Goal: Information Seeking & Learning: Learn about a topic

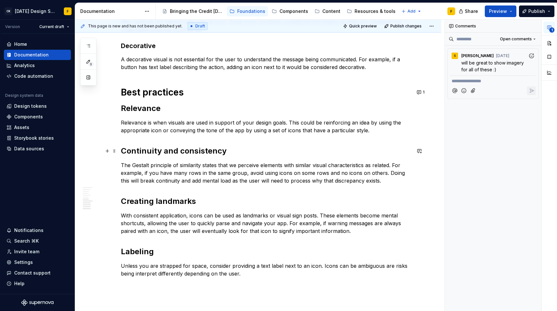
scroll to position [316, 0]
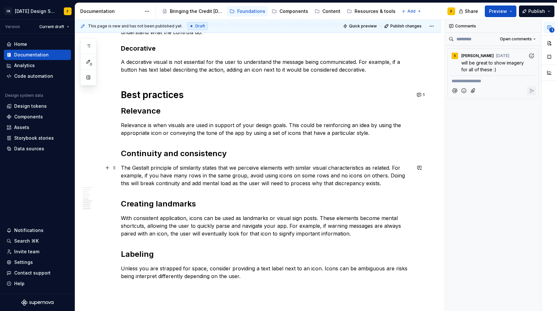
click at [393, 180] on p "The Gestalt principle of similarity states that we perceive elements with simil…" at bounding box center [266, 175] width 290 height 23
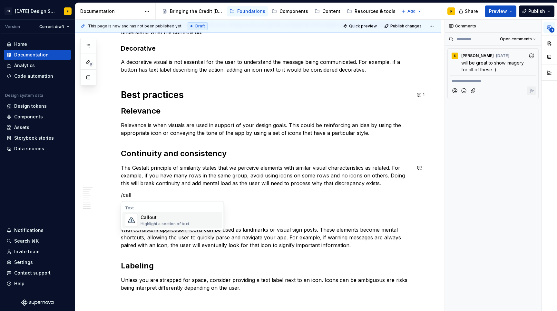
click at [194, 222] on div "Callout Highlight a section of text" at bounding box center [180, 220] width 79 height 13
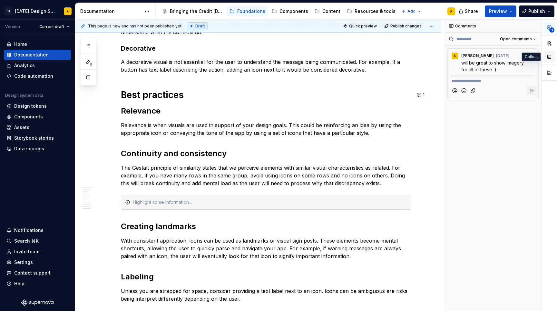
click at [552, 56] on button "button" at bounding box center [550, 57] width 12 height 12
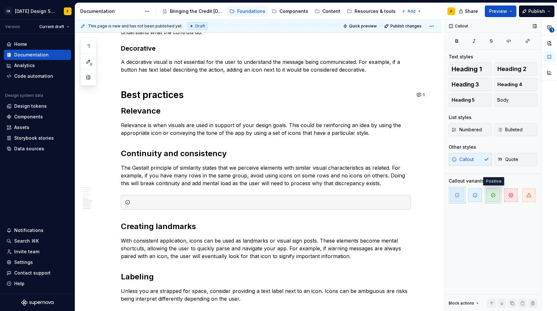
click at [493, 197] on icon "button" at bounding box center [494, 195] width 4 height 4
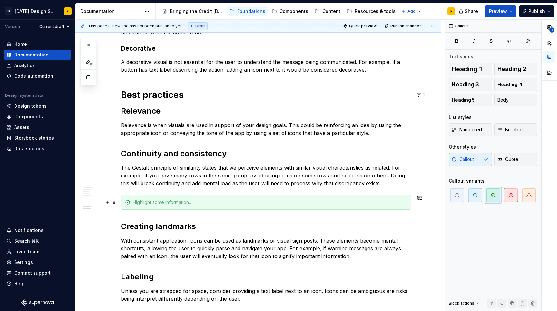
click at [146, 204] on div at bounding box center [270, 202] width 274 height 6
click at [161, 201] on div "Intentional breaks" at bounding box center [270, 202] width 274 height 6
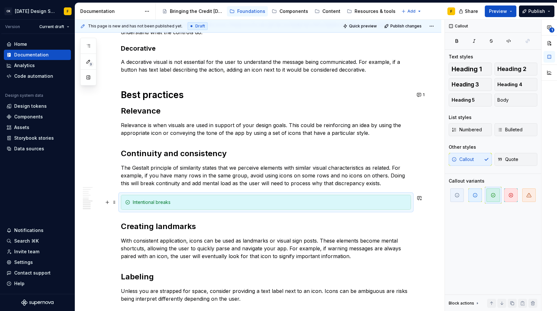
click at [161, 201] on div "Intentional breaks" at bounding box center [270, 202] width 274 height 6
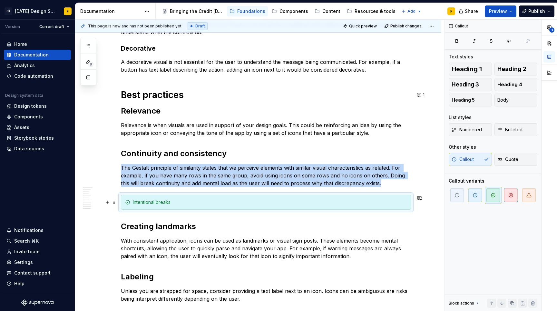
click at [164, 201] on div "Intentional breaks" at bounding box center [270, 202] width 274 height 6
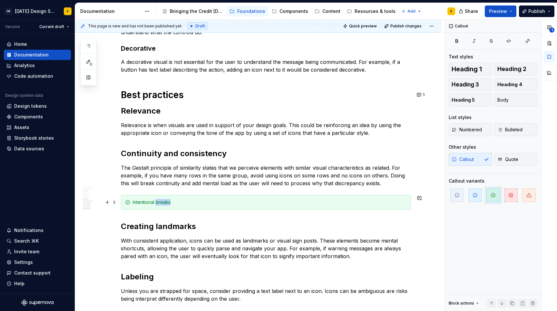
click at [164, 201] on div "Intentional breaks" at bounding box center [270, 202] width 274 height 6
click at [172, 201] on div "Intentional breaks" at bounding box center [270, 202] width 274 height 6
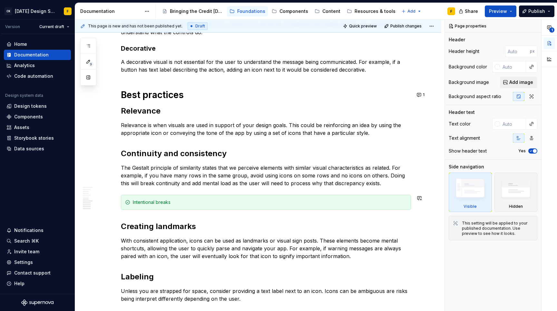
click at [177, 203] on div "Intentional breaks" at bounding box center [270, 202] width 274 height 6
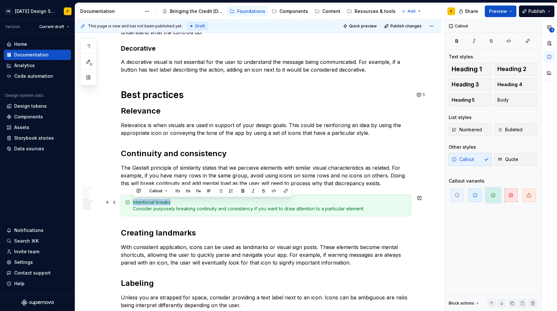
drag, startPoint x: 172, startPoint y: 201, endPoint x: 133, endPoint y: 201, distance: 39.0
click at [133, 201] on div "Intentional breaks Consider purposely breaking continuity and consistency if yo…" at bounding box center [270, 205] width 274 height 13
click at [241, 191] on button "button" at bounding box center [243, 190] width 9 height 9
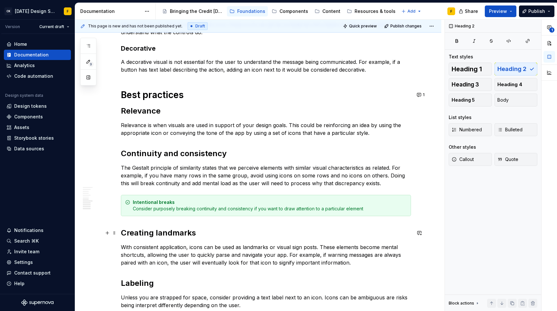
click at [223, 234] on h2 "Creating landmarks" at bounding box center [266, 233] width 290 height 10
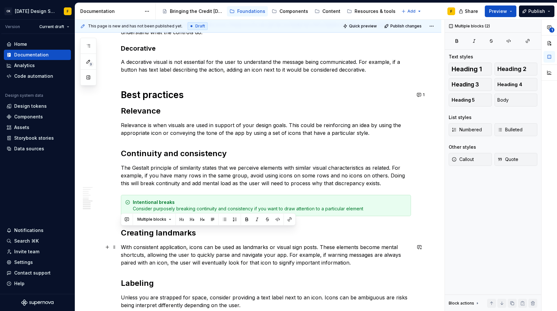
click at [227, 253] on p "With consistent application, icons can be used as landmarks or visual sign post…" at bounding box center [266, 254] width 290 height 23
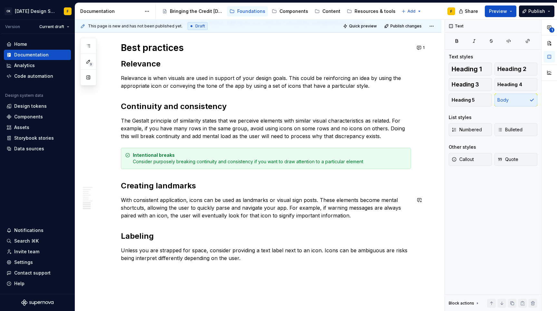
scroll to position [360, 0]
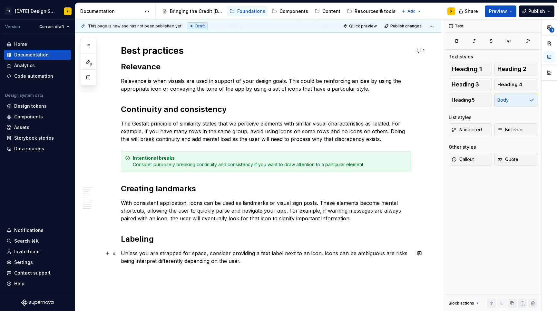
click at [386, 253] on p "Unless you are strapped for space, consider providing a text label next to an i…" at bounding box center [266, 256] width 290 height 15
click at [337, 211] on p "With consistent application, icons can be used as landmarks or visual sign post…" at bounding box center [266, 210] width 290 height 23
click at [158, 258] on p "Unless you are strapped for space, consider providing a text label next to an i…" at bounding box center [266, 256] width 290 height 15
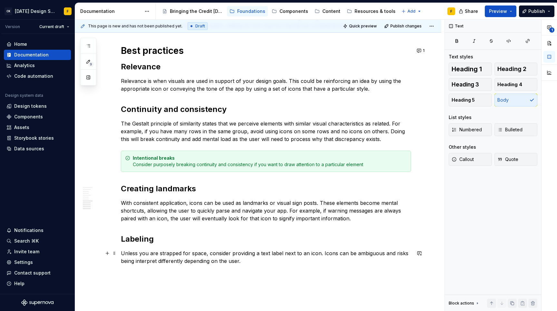
click at [154, 261] on p "Unless you are strapped for space, consider providing a text label next to an i…" at bounding box center [266, 256] width 290 height 15
click at [264, 267] on div "Basics of visuals Visuals (imagery and icons) can enhance our designs in a vari…" at bounding box center [266, 19] width 290 height 505
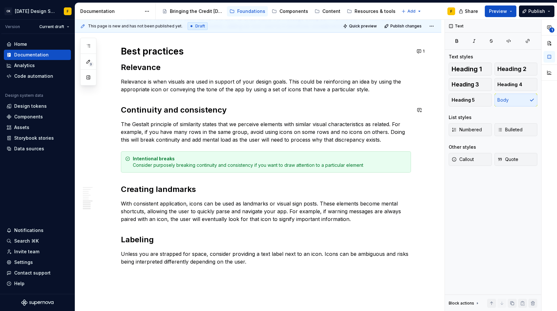
scroll to position [359, 0]
click at [363, 221] on p "With consistent application, icons can be used as landmarks or visual sign post…" at bounding box center [266, 211] width 290 height 23
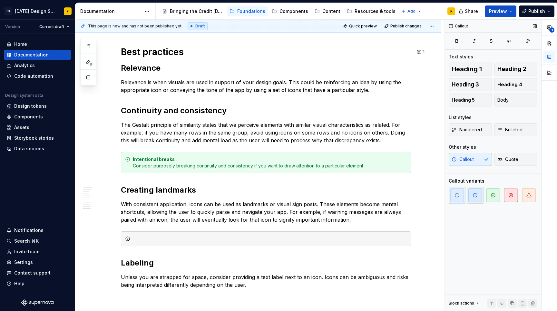
click at [477, 195] on icon "button" at bounding box center [475, 195] width 5 height 5
click at [145, 240] on div at bounding box center [270, 238] width 274 height 6
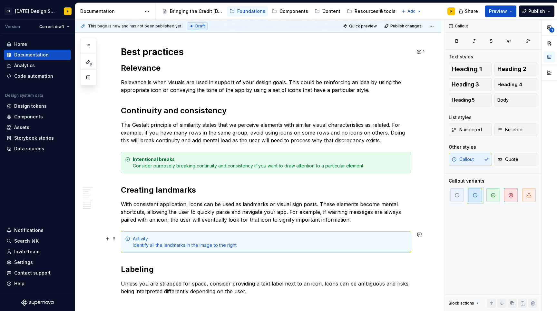
click at [142, 239] on div "Activity Identify all the landmarks in the image to the right" at bounding box center [270, 241] width 274 height 13
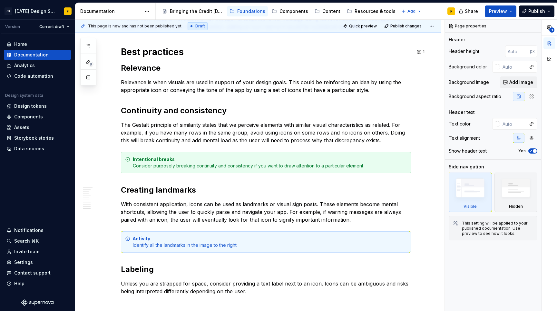
click at [209, 245] on div "Activity Identify all the landmarks in the image to the right" at bounding box center [270, 241] width 274 height 13
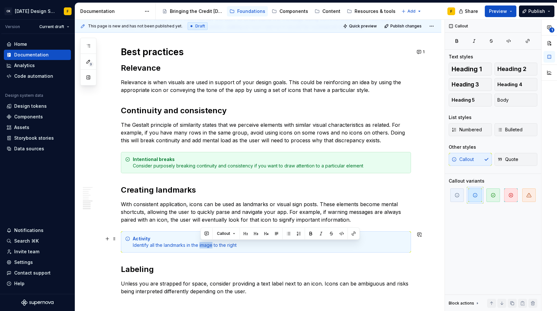
click at [209, 245] on div "Activity Identify all the landmarks in the image to the right" at bounding box center [270, 241] width 274 height 13
drag, startPoint x: 215, startPoint y: 245, endPoint x: 239, endPoint y: 245, distance: 23.5
click at [239, 245] on div "Activity Identify all the landmarks in the image to the right" at bounding box center [270, 241] width 274 height 13
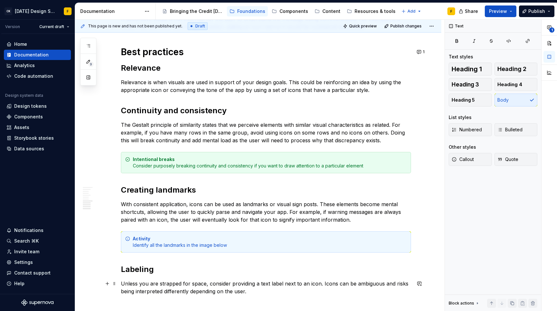
click at [274, 290] on p "Unless you are strapped for space, consider providing a text label next to an i…" at bounding box center [266, 287] width 290 height 15
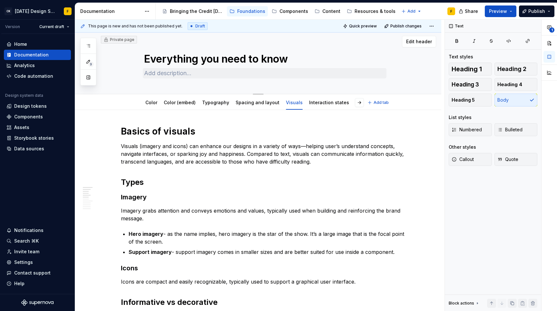
scroll to position [0, 0]
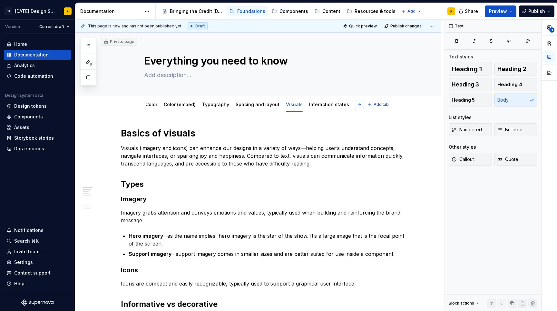
click at [360, 105] on button "button" at bounding box center [359, 104] width 9 height 9
click at [279, 107] on link "Interaction states" at bounding box center [285, 104] width 40 height 5
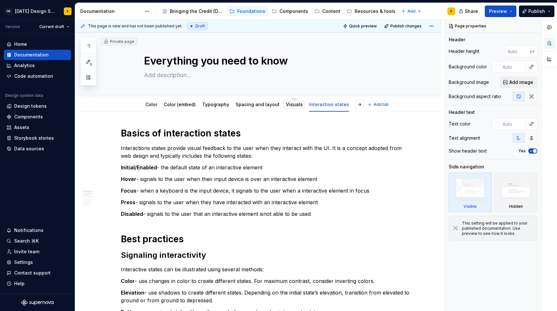
click at [290, 108] on div "Visuals" at bounding box center [294, 105] width 17 height 8
click at [289, 105] on link "Visuals" at bounding box center [294, 104] width 17 height 5
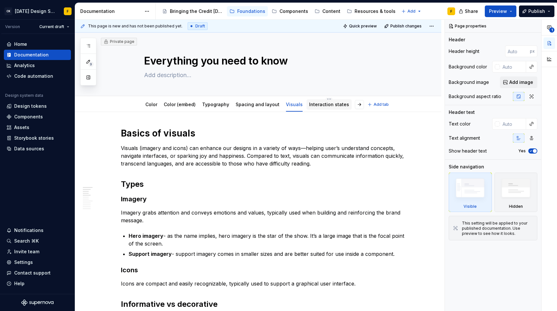
click at [316, 108] on div "Interaction states" at bounding box center [329, 105] width 40 height 8
click at [330, 105] on link "Interaction states" at bounding box center [329, 104] width 40 height 5
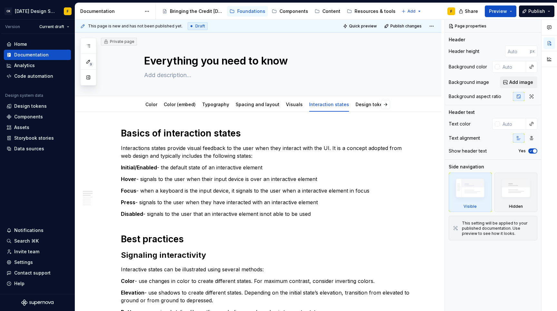
click at [236, 152] on p "Interactions states provide visual feedback to the user when they interact with…" at bounding box center [266, 151] width 290 height 15
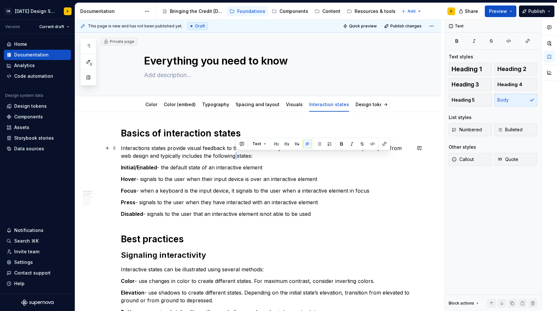
click at [236, 152] on p "Interactions states provide visual feedback to the user when they interact with…" at bounding box center [266, 151] width 290 height 15
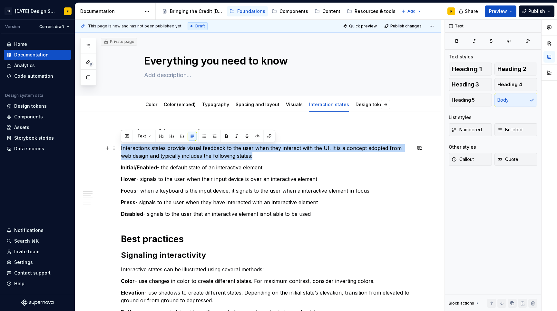
click at [236, 152] on p "Interactions states provide visual feedback to the user when they interact with…" at bounding box center [266, 151] width 290 height 15
click at [257, 155] on p "Interactions states provide visual feedback to the user when they interact with…" at bounding box center [266, 151] width 290 height 15
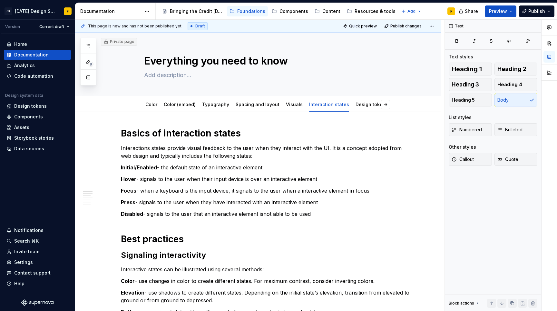
type textarea "*"
click at [209, 148] on p "Interactions states provide visual feedback to the user when they interact with…" at bounding box center [266, 151] width 290 height 15
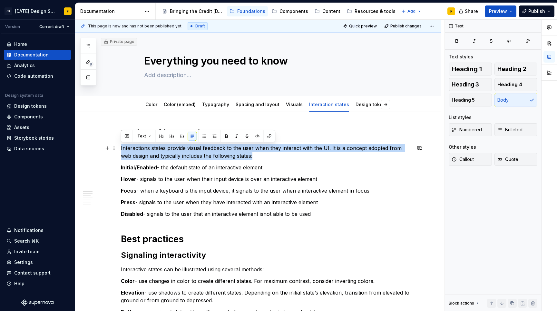
click at [209, 148] on p "Interactions states provide visual feedback to the user when they interact with…" at bounding box center [266, 151] width 290 height 15
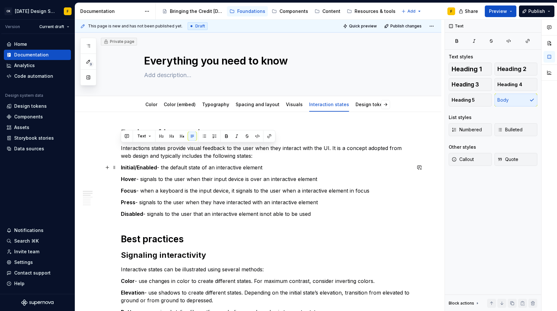
click at [265, 165] on p "Initial/Enabled - the default state of an interactive element" at bounding box center [266, 168] width 290 height 8
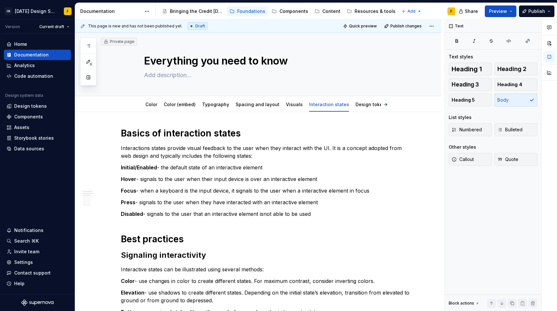
click at [226, 157] on p "Interactions states provide visual feedback to the user when they interact with…" at bounding box center [266, 151] width 290 height 15
click at [226, 156] on p "Interactions states provide visual feedback to the user when they interact with…" at bounding box center [266, 151] width 290 height 15
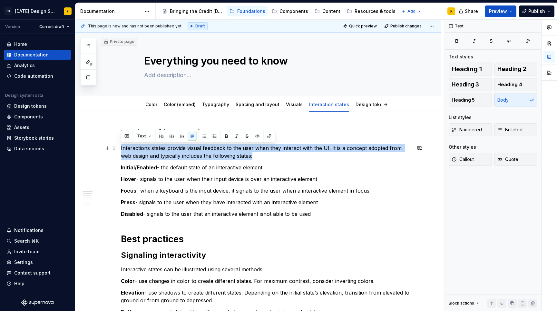
click at [226, 156] on p "Interactions states provide visual feedback to the user when they interact with…" at bounding box center [266, 151] width 290 height 15
click at [329, 146] on p "Interactions states provide visual feedback to the user when they interact with…" at bounding box center [266, 151] width 290 height 15
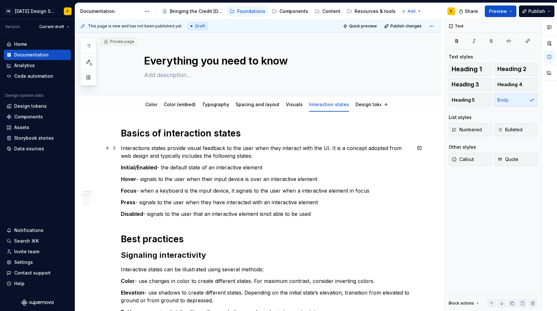
click at [166, 147] on p "Interactions states provide visual feedback to the user when they interact with…" at bounding box center [266, 151] width 290 height 15
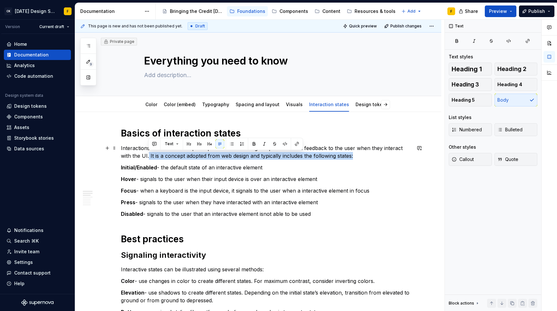
drag, startPoint x: 148, startPoint y: 157, endPoint x: 354, endPoint y: 155, distance: 205.8
click at [354, 155] on p "Interactions states is a concept adopted from web design to provide visual feed…" at bounding box center [266, 151] width 290 height 15
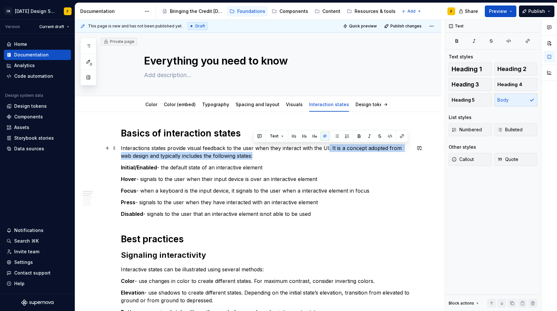
drag, startPoint x: 326, startPoint y: 149, endPoint x: 327, endPoint y: 154, distance: 5.2
click at [327, 154] on p "Interactions states provide visual feedback to the user when they interact with…" at bounding box center [266, 151] width 290 height 15
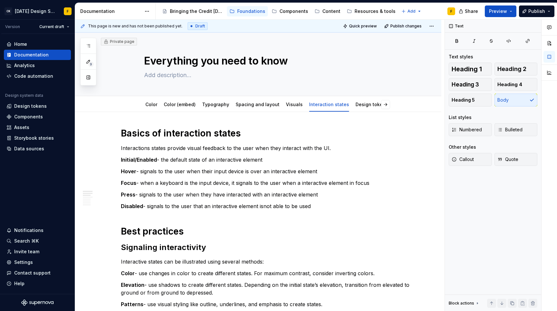
click at [317, 147] on p "Interactions states provide visual feedback to the user when they interact with…" at bounding box center [266, 148] width 290 height 8
click at [334, 150] on p "Interactions states provide visual feedback to the user when they interact with…" at bounding box center [266, 148] width 290 height 8
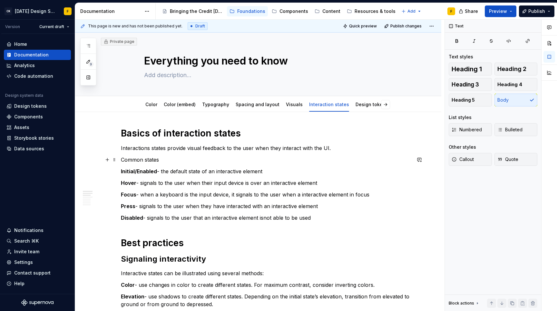
click at [143, 161] on p "Common states" at bounding box center [266, 160] width 290 height 8
click at [150, 149] on button "Text" at bounding box center [145, 147] width 20 height 9
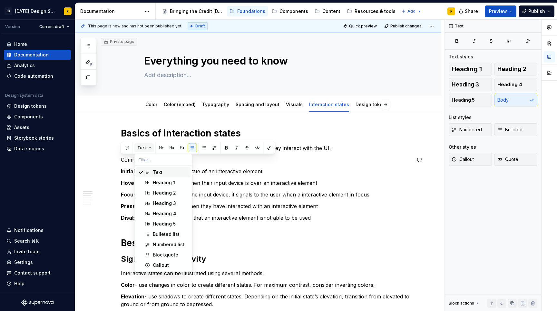
click at [150, 149] on button "Text" at bounding box center [145, 147] width 20 height 9
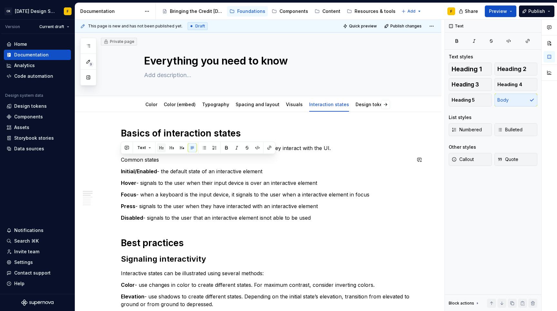
click at [158, 148] on button "button" at bounding box center [161, 147] width 9 height 9
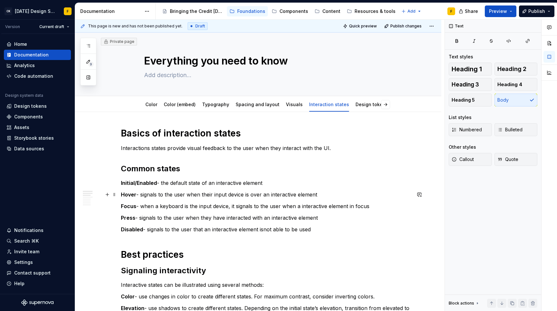
click at [199, 195] on p "Hover - signals to the user when their input device is over an interactive elem…" at bounding box center [266, 195] width 290 height 8
click at [170, 132] on h1 "Basics of interaction states" at bounding box center [266, 133] width 290 height 12
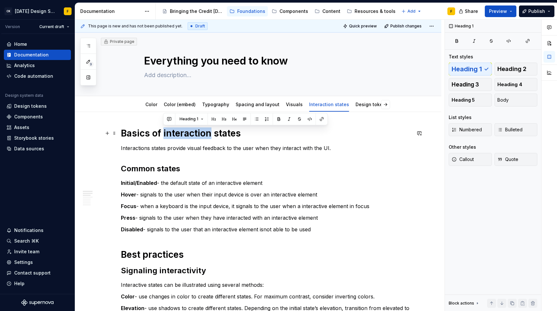
click at [170, 132] on h1 "Basics of interaction states" at bounding box center [266, 133] width 290 height 12
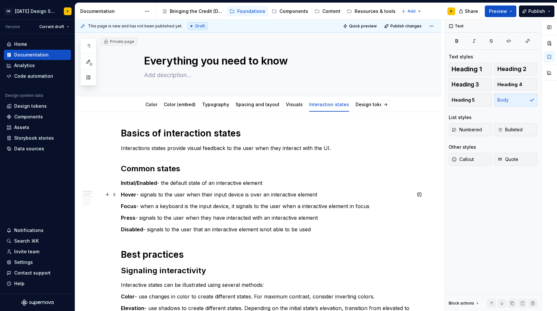
click at [228, 196] on p "Hover - signals to the user when their input device is over an interactive elem…" at bounding box center [266, 195] width 290 height 8
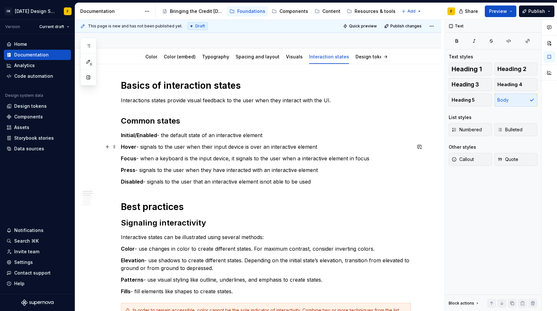
scroll to position [50, 0]
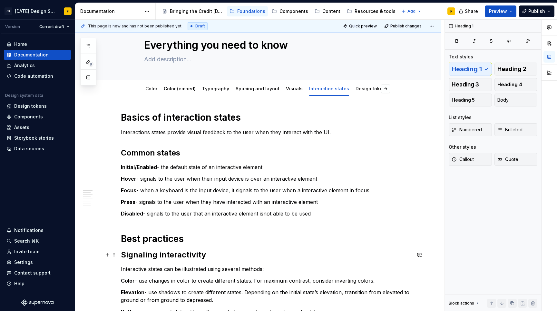
scroll to position [15, 0]
click at [208, 134] on p "Interactions states provide visual feedback to the user when they interact with…" at bounding box center [266, 133] width 290 height 8
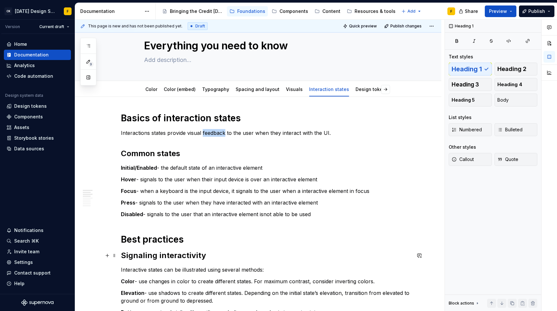
click at [208, 134] on p "Interactions states provide visual feedback to the user when they interact with…" at bounding box center [266, 133] width 290 height 8
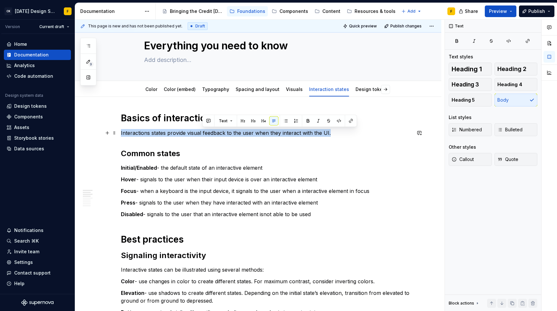
click at [208, 134] on p "Interactions states provide visual feedback to the user when they interact with…" at bounding box center [266, 133] width 290 height 8
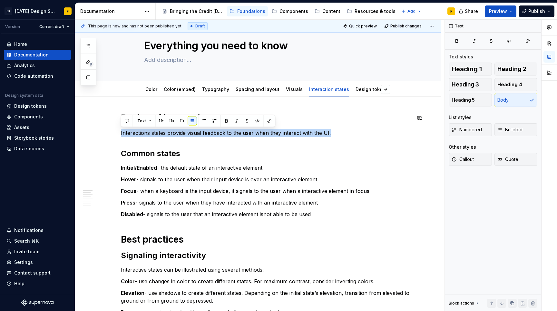
copy p "Interactions states provide visual feedback to the user when they interact with…"
click at [319, 135] on p "Interactions states provide visual feedback to the user when they interact with…" at bounding box center [266, 133] width 290 height 8
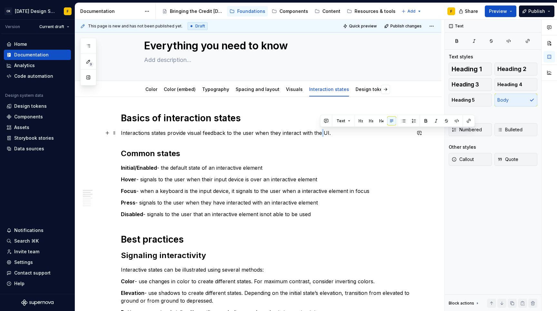
click at [319, 135] on p "Interactions states provide visual feedback to the user when they interact with…" at bounding box center [266, 133] width 290 height 8
click at [328, 134] on p "Interactions states provide visual feedback to the user when they interact with…" at bounding box center [266, 133] width 290 height 8
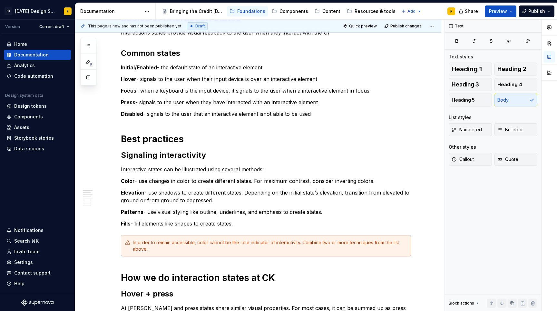
scroll to position [0, 0]
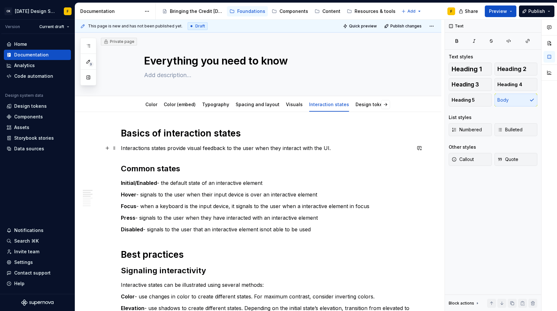
click at [253, 148] on p "Interactions states provide visual feedback to the user when they interact with…" at bounding box center [266, 148] width 290 height 8
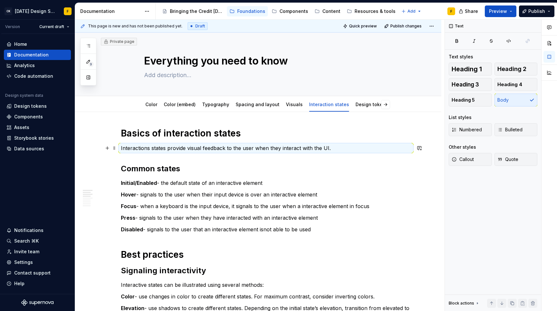
click at [253, 148] on p "Interactions states provide visual feedback to the user when they interact with…" at bounding box center [266, 148] width 290 height 8
click at [321, 150] on p "Interactions states provide visual feedback to the user when they interact with…" at bounding box center [266, 148] width 290 height 8
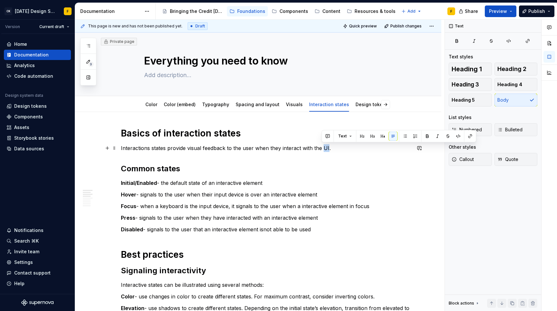
click at [321, 150] on p "Interactions states provide visual feedback to the user when they interact with…" at bounding box center [266, 148] width 290 height 8
click at [332, 148] on p "Interactions states provide visual feedback to the user when they interact with…" at bounding box center [266, 148] width 290 height 8
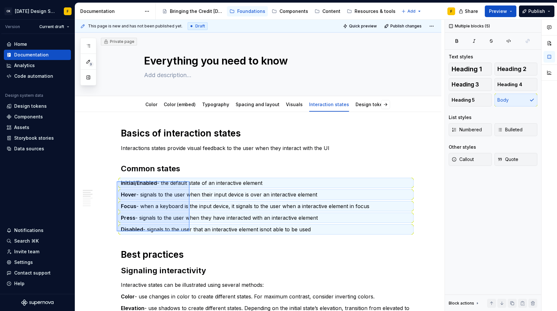
drag, startPoint x: 117, startPoint y: 181, endPoint x: 190, endPoint y: 231, distance: 88.4
click at [190, 231] on div "This page is new and has not been published yet. Draft Quick preview Publish ch…" at bounding box center [260, 166] width 370 height 292
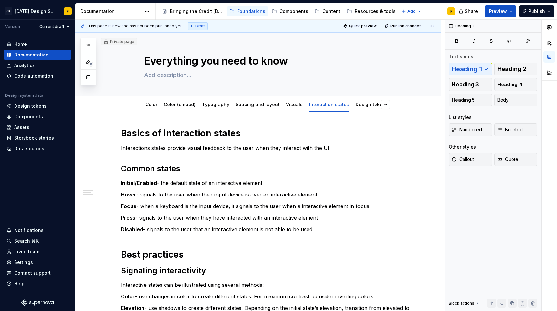
click at [206, 215] on p "Press - signals to the user when they have interacted with an interactive eleme…" at bounding box center [266, 218] width 290 height 8
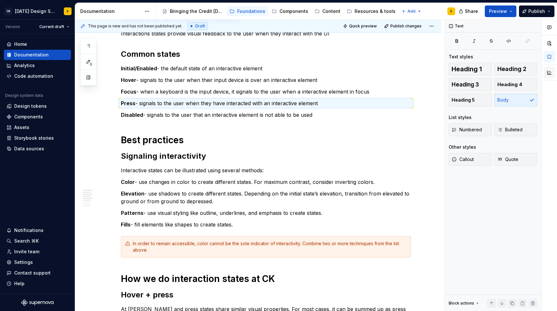
scroll to position [115, 0]
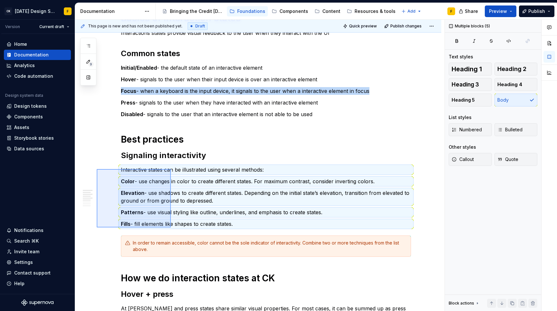
drag, startPoint x: 97, startPoint y: 169, endPoint x: 171, endPoint y: 227, distance: 94.4
click at [171, 227] on div "This page is new and has not been published yet. Draft Quick preview Publish ch…" at bounding box center [260, 166] width 370 height 292
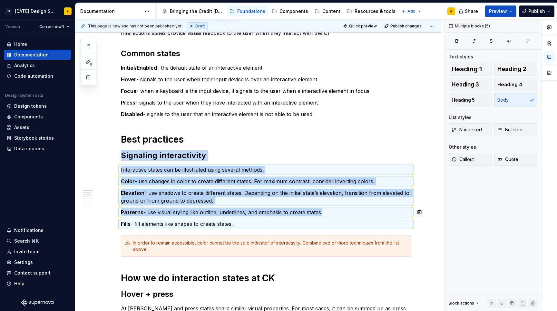
copy div "Signaling interactivity Interactive states can be illustrated using several met…"
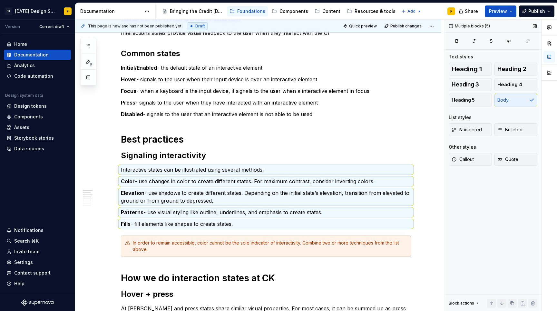
scroll to position [237, 0]
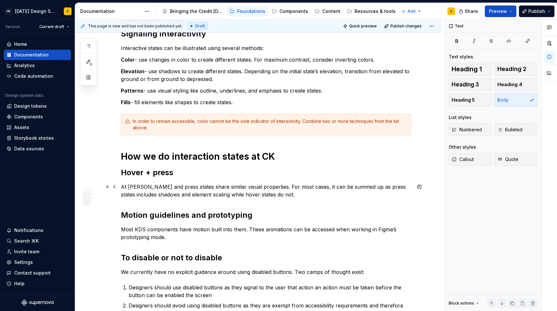
click at [270, 188] on p "At [PERSON_NAME] and press states share similar visual properties. For most cas…" at bounding box center [266, 190] width 290 height 15
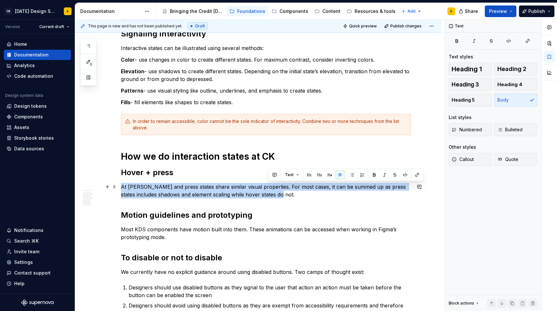
click at [270, 188] on p "At [PERSON_NAME] and press states share similar visual properties. For most cas…" at bounding box center [266, 190] width 290 height 15
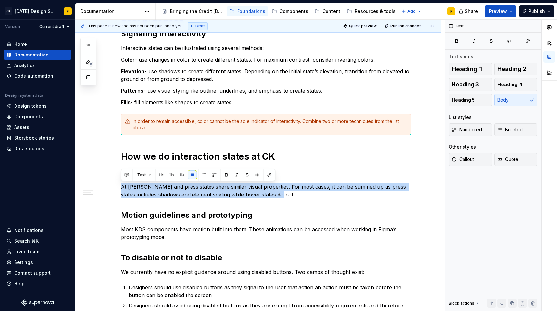
copy p "At [PERSON_NAME] and press states share similar visual properties. For most cas…"
click at [379, 196] on p "At [PERSON_NAME] and press states share similar visual properties. For most cas…" at bounding box center [266, 190] width 290 height 15
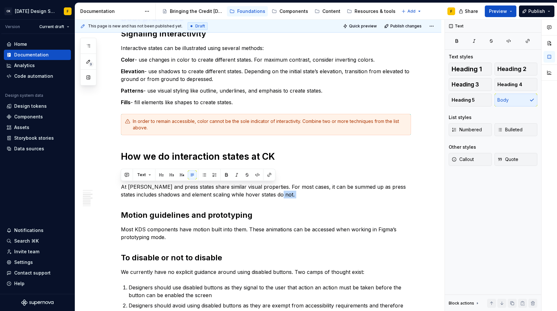
click at [379, 196] on p "At [PERSON_NAME] and press states share similar visual properties. For most cas…" at bounding box center [266, 190] width 290 height 15
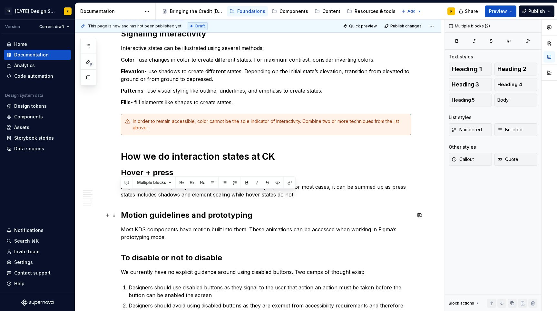
click at [217, 212] on h2 "Motion guidelines and prototyping" at bounding box center [266, 215] width 290 height 10
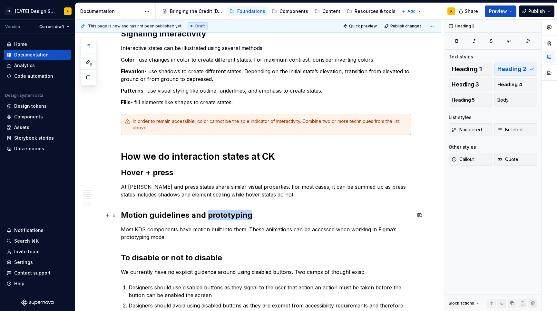
click at [217, 212] on h2 "Motion guidelines and prototyping" at bounding box center [266, 215] width 290 height 10
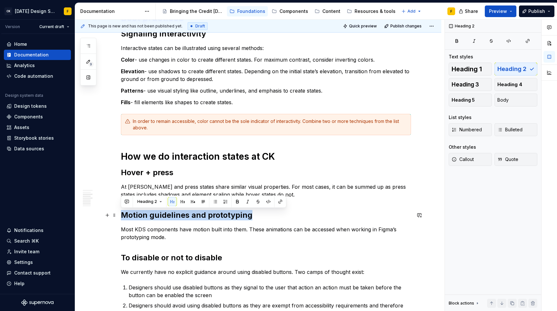
click at [217, 212] on h2 "Motion guidelines and prototyping" at bounding box center [266, 215] width 290 height 10
copy h2 "Motion guidelines and prototyping"
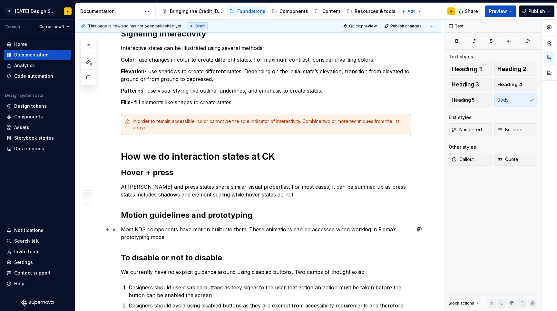
click at [150, 238] on p "Most KDS components have motion built into them. These animations can be access…" at bounding box center [266, 232] width 290 height 15
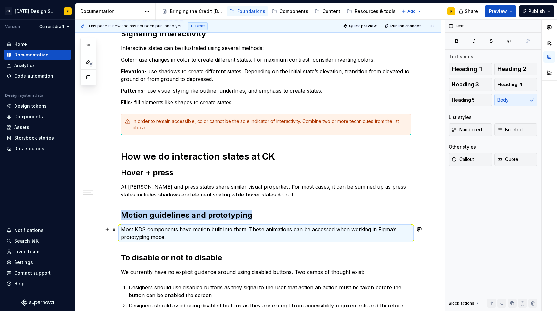
click at [155, 231] on p "Most KDS components have motion built into them. These animations can be access…" at bounding box center [266, 232] width 290 height 15
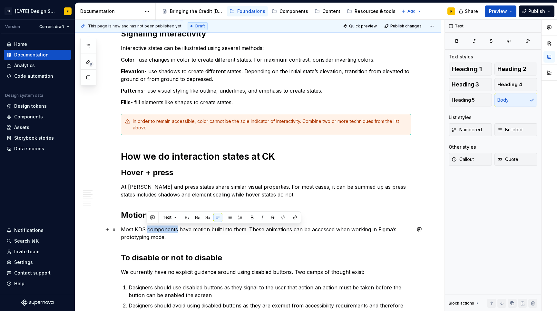
click at [155, 231] on p "Most KDS components have motion built into them. These animations can be access…" at bounding box center [266, 232] width 290 height 15
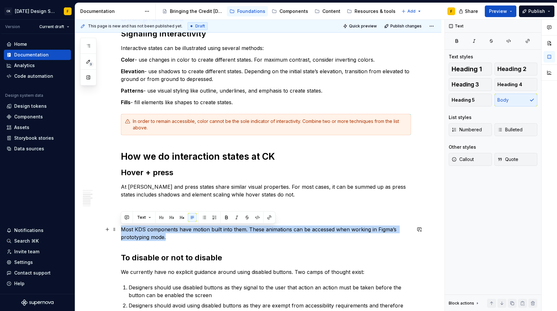
click at [155, 231] on p "Most KDS components have motion built into them. These animations can be access…" at bounding box center [266, 232] width 290 height 15
copy p "Most KDS components have motion built into them. These animations can be access…"
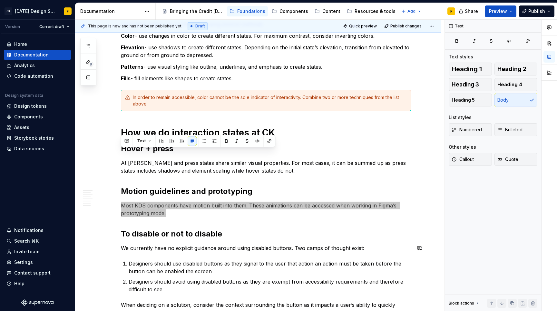
scroll to position [348, 0]
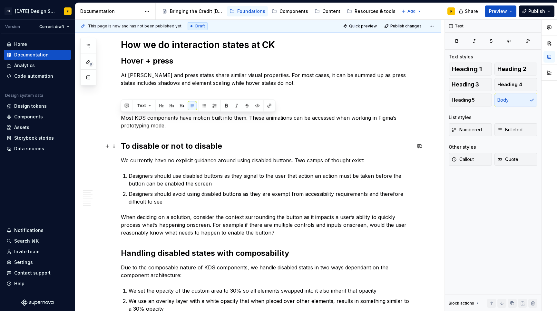
click at [213, 148] on h2 "To disable or not to disable" at bounding box center [266, 146] width 290 height 10
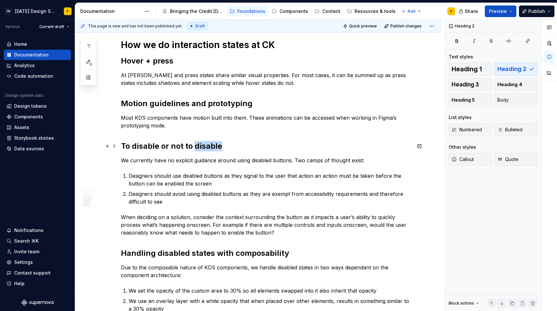
click at [213, 148] on h2 "To disable or not to disable" at bounding box center [266, 146] width 290 height 10
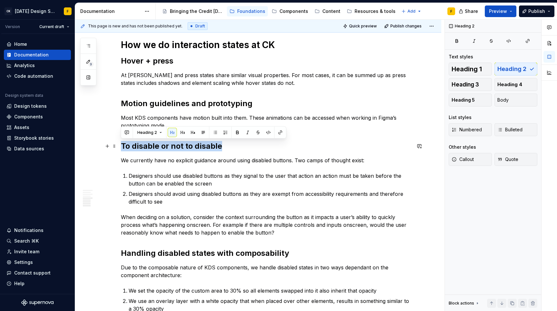
click at [213, 148] on h2 "To disable or not to disable" at bounding box center [266, 146] width 290 height 10
copy h2 "To disable or not to disable"
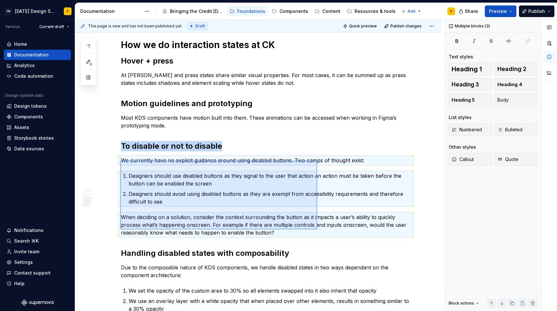
drag, startPoint x: 120, startPoint y: 161, endPoint x: 317, endPoint y: 229, distance: 208.7
click at [317, 229] on div "This page is new and has not been published yet. Draft Quick preview Publish ch…" at bounding box center [260, 166] width 370 height 292
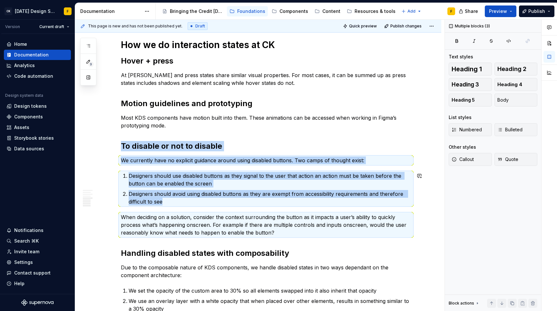
copy div "To disable or not to disable We currently have no explicit guidance around usin…"
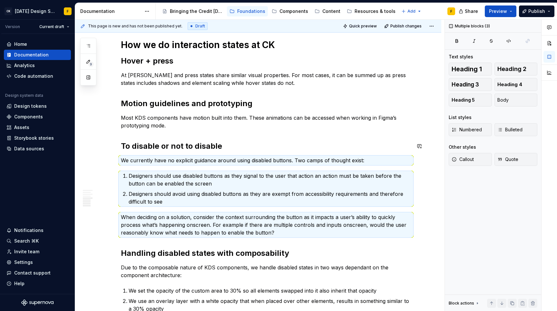
scroll to position [451, 0]
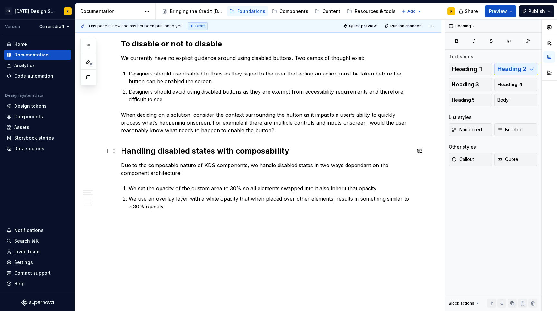
click at [240, 150] on h2 "Handling disabled states with composability" at bounding box center [266, 151] width 290 height 10
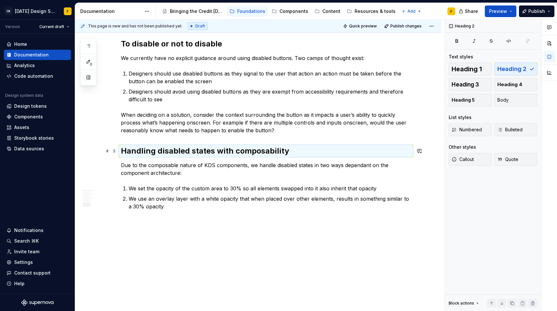
click at [240, 150] on h2 "Handling disabled states with composability" at bounding box center [266, 151] width 290 height 10
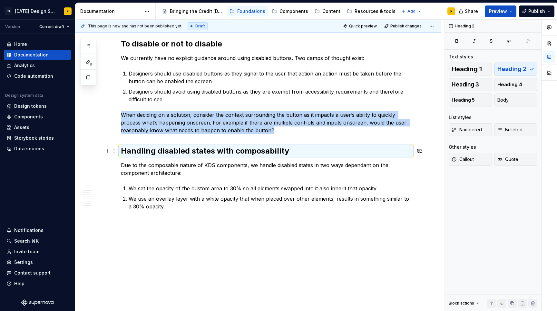
click at [240, 150] on h2 "Handling disabled states with composability" at bounding box center [266, 151] width 290 height 10
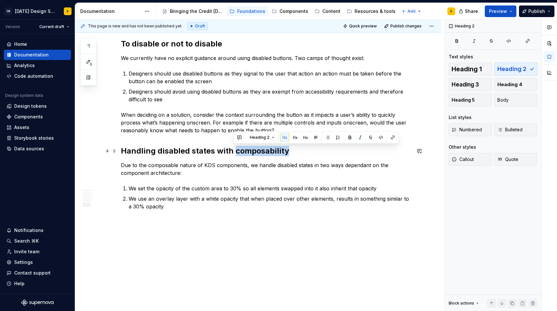
click at [240, 150] on h2 "Handling disabled states with composability" at bounding box center [266, 151] width 290 height 10
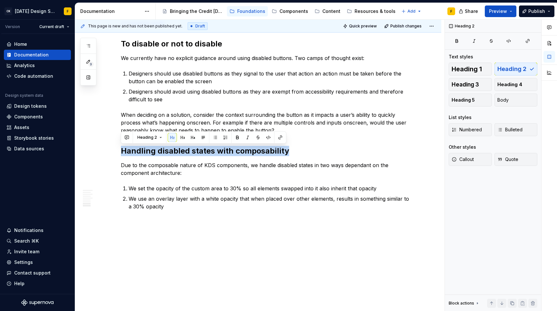
copy h2 "Handling disabled states with composability"
click at [127, 166] on p "Due to the composable nature of KDS components, we handle disabled states in tw…" at bounding box center [266, 168] width 290 height 15
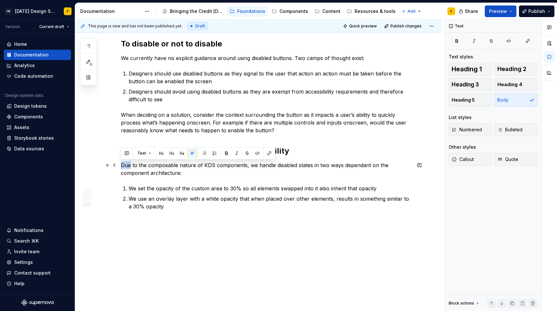
click at [127, 166] on p "Due to the composable nature of KDS components, we handle disabled states in tw…" at bounding box center [266, 168] width 290 height 15
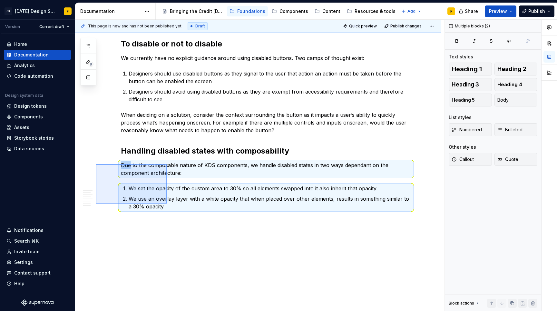
drag, startPoint x: 96, startPoint y: 164, endPoint x: 167, endPoint y: 204, distance: 81.4
click at [167, 204] on div "This page is new and has not been published yet. Draft Quick preview Publish ch…" at bounding box center [260, 166] width 370 height 292
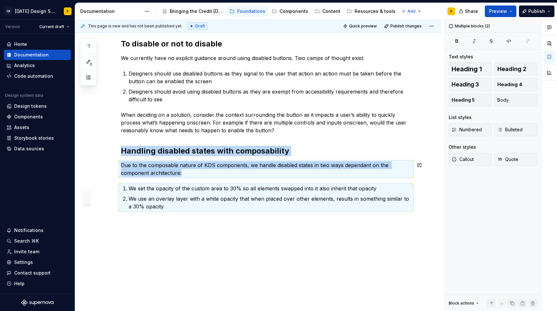
copy div "Handling disabled states with composability Due to the composable nature of KDS…"
click at [351, 166] on p "Due to the composable nature of KDS components, we handle disabled states in tw…" at bounding box center [266, 168] width 290 height 15
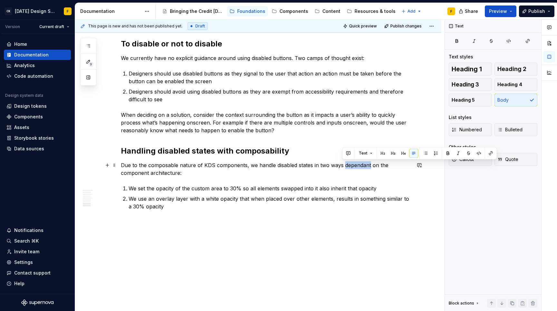
click at [351, 166] on p "Due to the composable nature of KDS components, we handle disabled states in tw…" at bounding box center [266, 168] width 290 height 15
click at [364, 166] on p "Due to the composable nature of KDS components, we handle disabled states in tw…" at bounding box center [266, 168] width 290 height 15
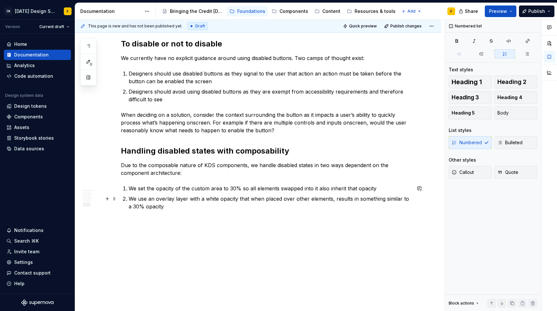
click at [344, 196] on p "We use an overlay layer with a white opacity that when placed over other elemen…" at bounding box center [270, 202] width 283 height 15
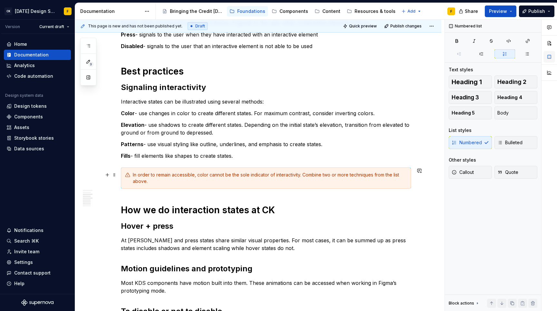
scroll to position [0, 0]
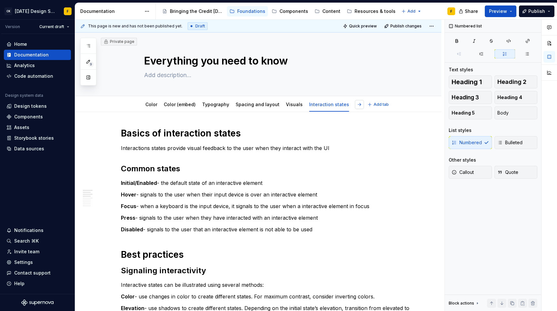
click at [357, 105] on button "button" at bounding box center [359, 104] width 9 height 9
click at [295, 106] on link "Design tokens" at bounding box center [302, 104] width 33 height 5
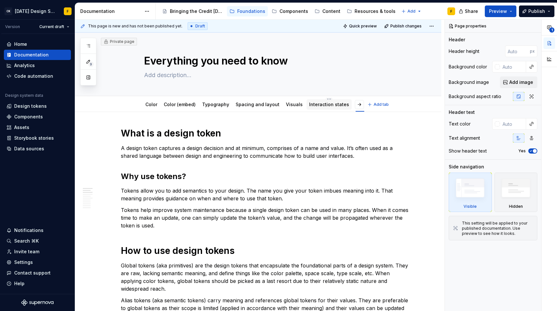
click at [315, 106] on link "Interaction states" at bounding box center [329, 104] width 40 height 5
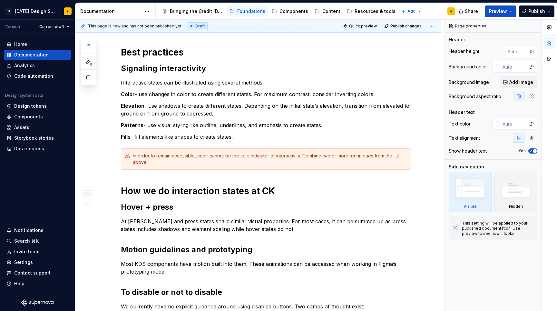
scroll to position [451, 0]
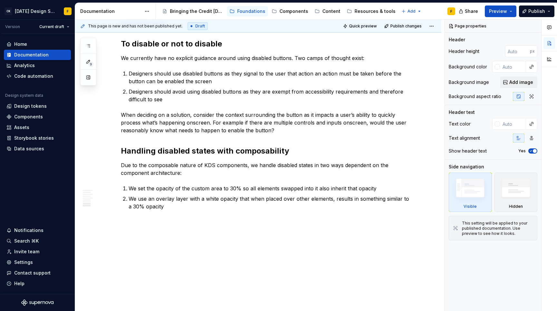
type textarea "*"
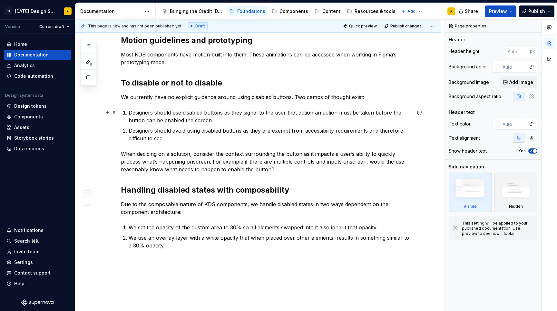
scroll to position [405, 0]
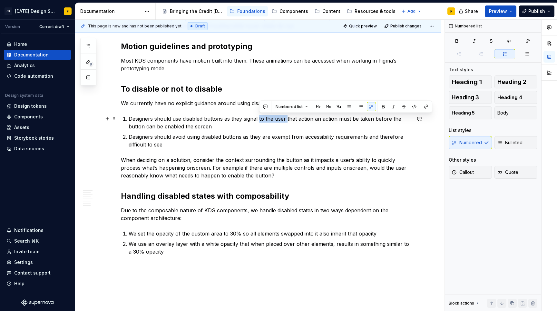
drag, startPoint x: 260, startPoint y: 119, endPoint x: 287, endPoint y: 121, distance: 27.2
click at [287, 121] on p "Designers should use disabled buttons as they signal to the user that action an…" at bounding box center [270, 122] width 283 height 15
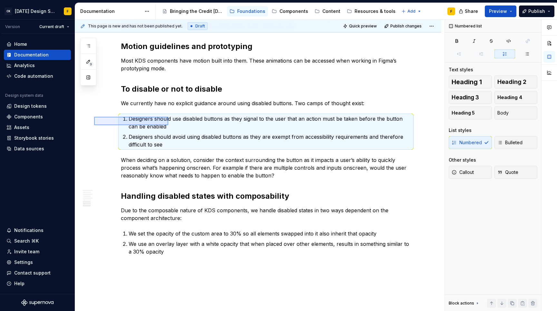
drag, startPoint x: 94, startPoint y: 117, endPoint x: 168, endPoint y: 125, distance: 74.7
click at [168, 125] on div "This page is new and has not been published yet. Draft Quick preview Publish ch…" at bounding box center [260, 166] width 370 height 292
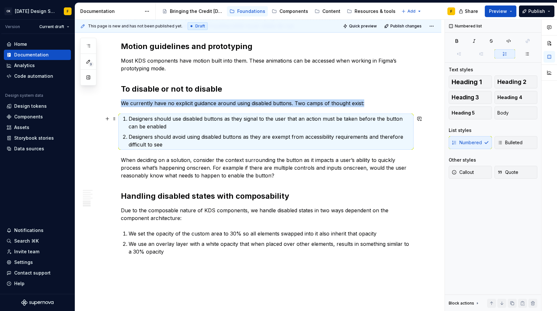
click at [177, 124] on p "Designers should use disabled buttons as they signal to the user that an action…" at bounding box center [270, 122] width 283 height 15
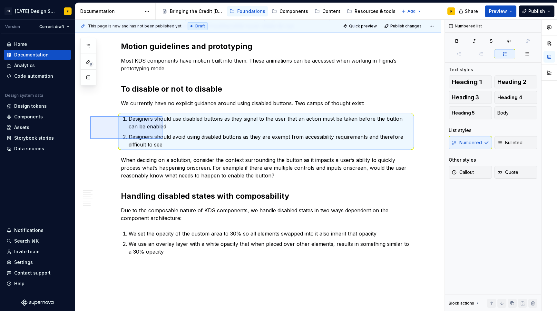
drag, startPoint x: 90, startPoint y: 116, endPoint x: 163, endPoint y: 139, distance: 75.8
click at [163, 139] on div "This page is new and has not been published yet. Draft Quick preview Publish ch…" at bounding box center [260, 166] width 370 height 292
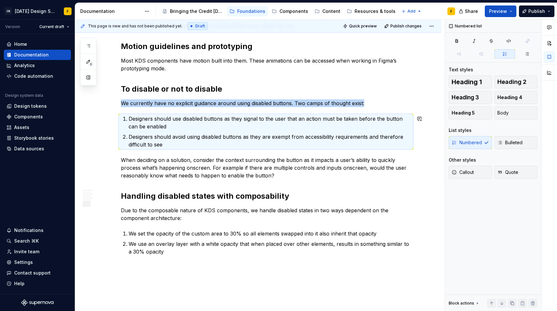
copy p "We currently have no explicit guidance around using disabled buttons. Two camps…"
click at [392, 136] on p "Designers should avoid using disabled buttons as they are exempt from accessibi…" at bounding box center [270, 140] width 283 height 15
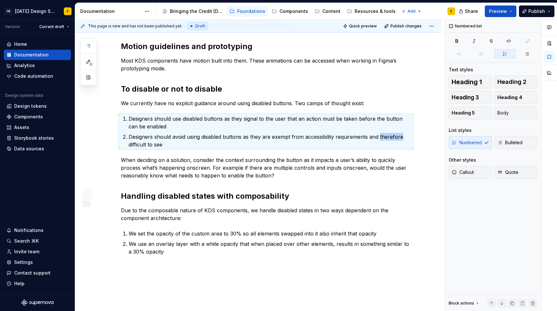
click at [392, 136] on p "Designers should avoid using disabled buttons as they are exempt from accessibi…" at bounding box center [270, 140] width 283 height 15
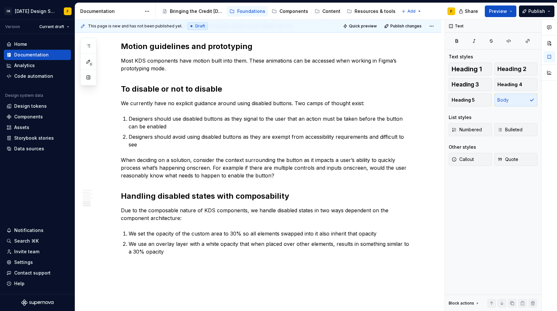
click at [214, 172] on p "When deciding on a solution, consider the context surrounding the button as it …" at bounding box center [266, 167] width 290 height 23
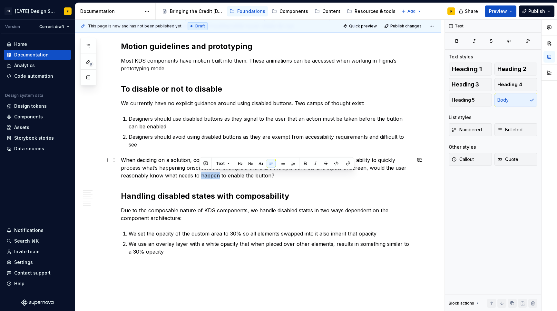
click at [214, 172] on p "When deciding on a solution, consider the context surrounding the button as it …" at bounding box center [266, 167] width 290 height 23
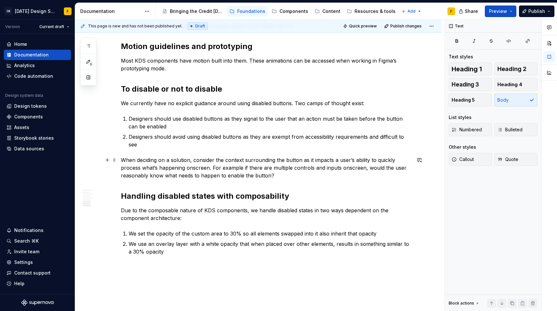
click at [242, 173] on p "When deciding on a solution, consider the context surrounding the button as it …" at bounding box center [266, 167] width 290 height 23
drag, startPoint x: 212, startPoint y: 166, endPoint x: 281, endPoint y: 175, distance: 69.6
click at [281, 175] on p "When deciding on a solution, consider the context surrounding the button as it …" at bounding box center [266, 167] width 290 height 23
click at [355, 170] on p "When deciding on a solution, consider the context surrounding the button as it …" at bounding box center [266, 167] width 290 height 23
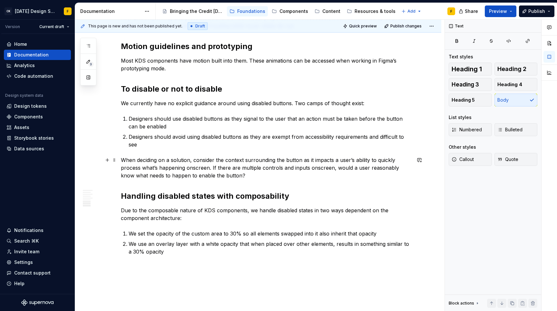
click at [135, 174] on p "When deciding on a solution, consider the context surrounding the button as it …" at bounding box center [266, 167] width 290 height 23
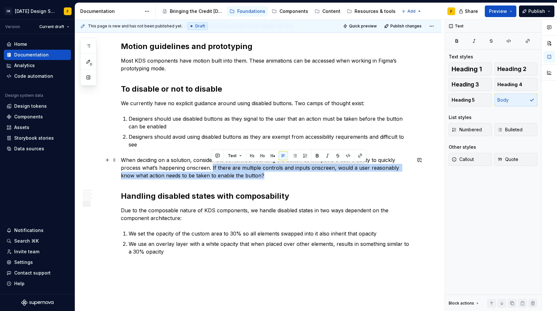
drag, startPoint x: 212, startPoint y: 167, endPoint x: 250, endPoint y: 175, distance: 39.2
click at [250, 175] on p "When deciding on a solution, consider the context surrounding the button as it …" at bounding box center [266, 167] width 290 height 23
click at [264, 169] on p "When deciding on a solution, consider the context surrounding the button as it …" at bounding box center [266, 167] width 290 height 23
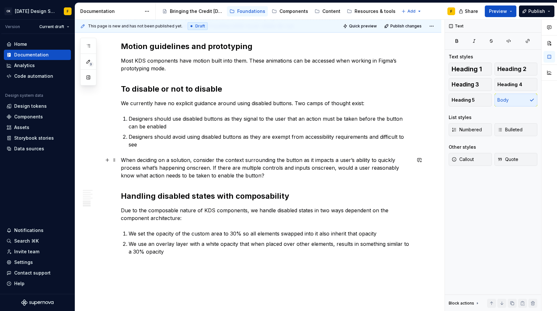
click at [213, 166] on p "When deciding on a solution, consider the context surrounding the button as it …" at bounding box center [266, 167] width 290 height 23
click at [238, 175] on p "When deciding on a solution, consider the context surrounding the button as it …" at bounding box center [266, 167] width 290 height 23
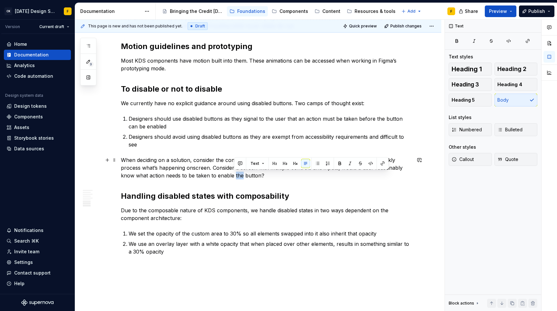
click at [238, 175] on p "When deciding on a solution, consider the context surrounding the button as it …" at bounding box center [266, 167] width 290 height 23
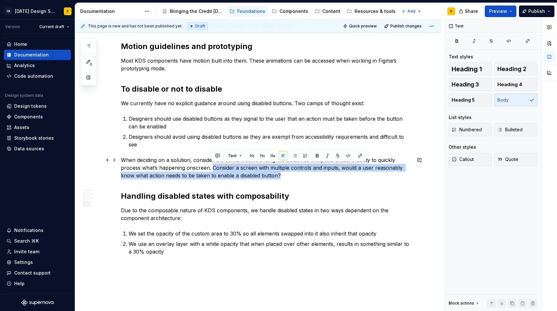
drag, startPoint x: 213, startPoint y: 167, endPoint x: 280, endPoint y: 175, distance: 67.9
click at [280, 175] on p "When deciding on a solution, consider the context surrounding the button as it …" at bounding box center [266, 167] width 290 height 23
click at [353, 197] on h2 "Handling disabled states with composability" at bounding box center [266, 196] width 290 height 10
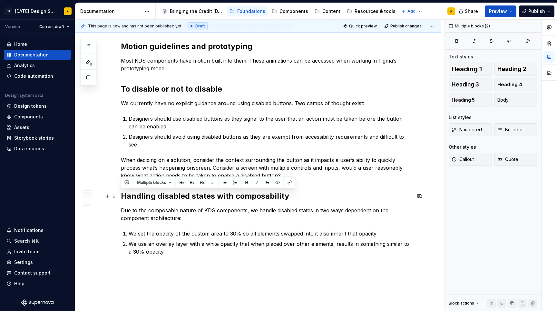
click at [353, 197] on h2 "Handling disabled states with composability" at bounding box center [266, 196] width 290 height 10
click at [359, 209] on p "Due to the composable nature of KDS components, we handle disabled states in tw…" at bounding box center [266, 213] width 290 height 15
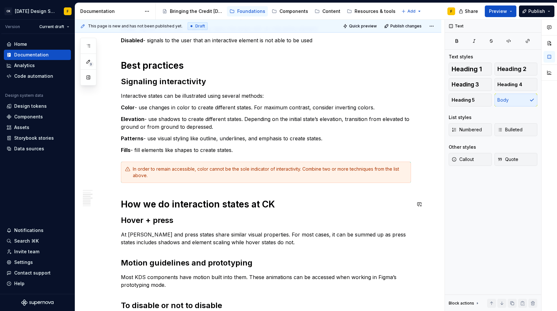
scroll to position [0, 0]
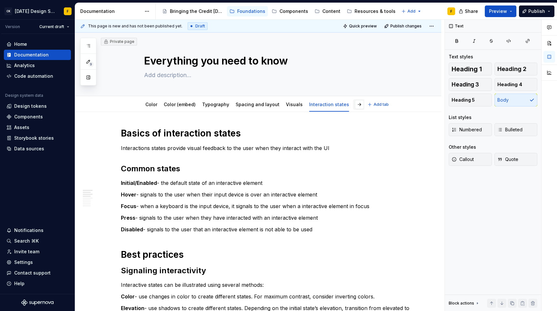
click at [356, 103] on link "Design tokens" at bounding box center [372, 104] width 33 height 5
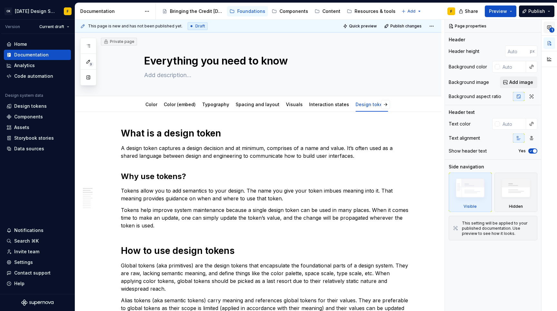
click at [547, 29] on button "1" at bounding box center [550, 28] width 12 height 12
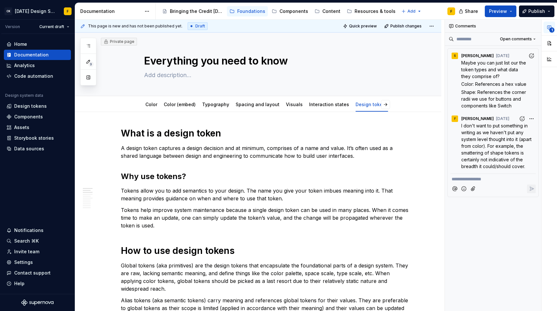
click at [547, 29] on button "1" at bounding box center [550, 28] width 12 height 12
type textarea "*"
